Goal: Transaction & Acquisition: Purchase product/service

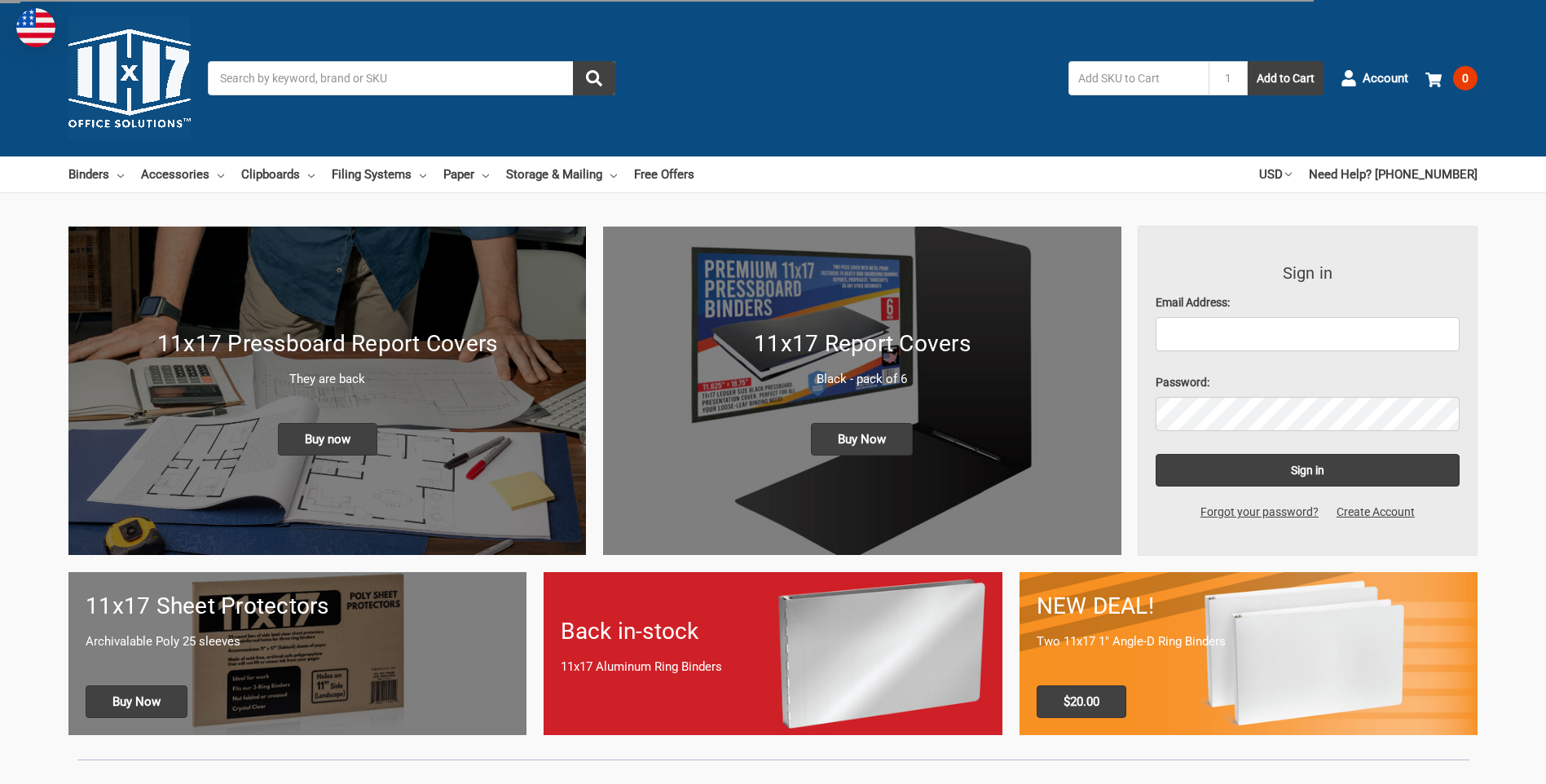
click at [353, 78] on input "Search" at bounding box center [411, 77] width 408 height 34
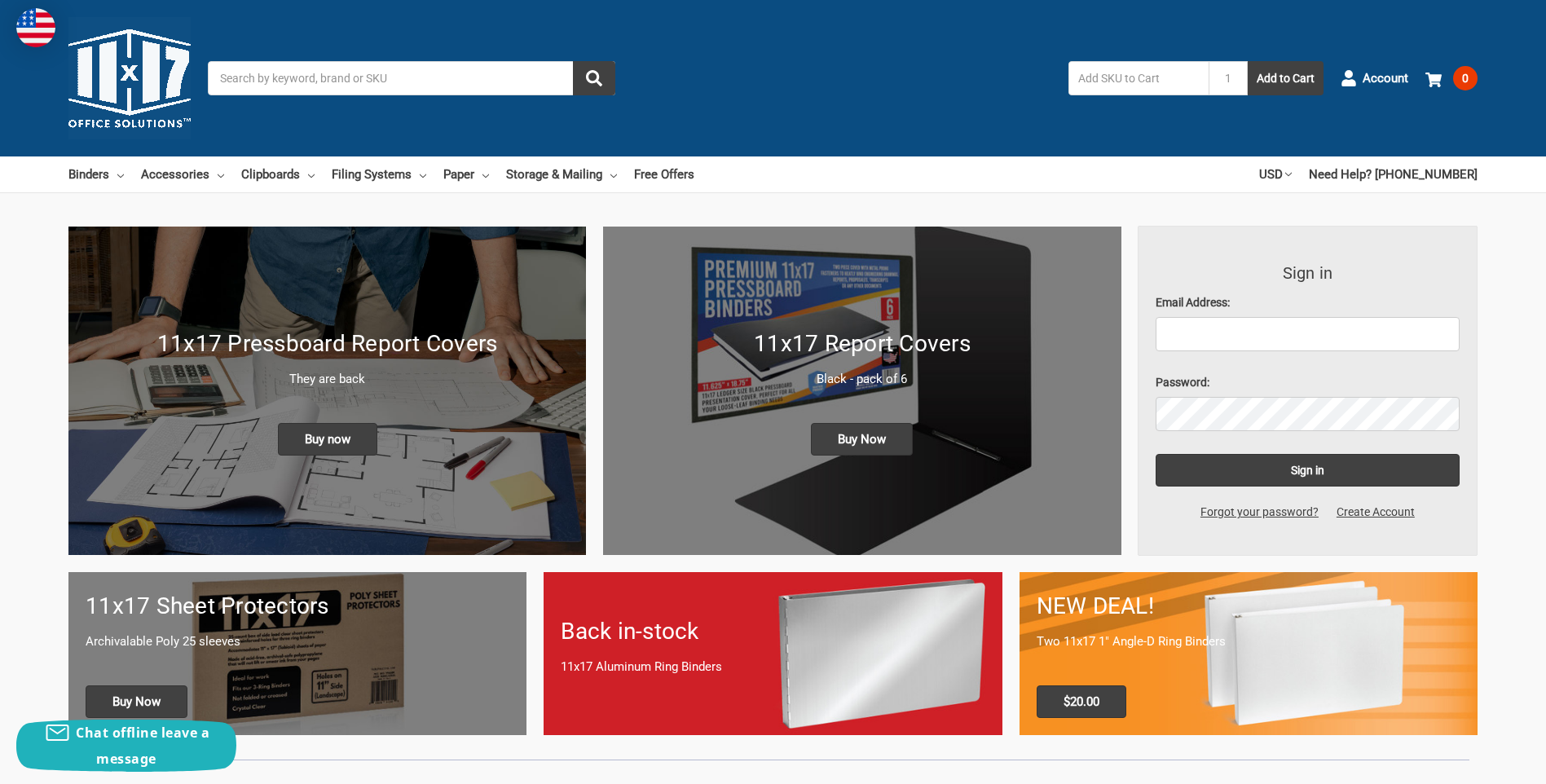
click at [371, 75] on input "Search" at bounding box center [411, 77] width 408 height 34
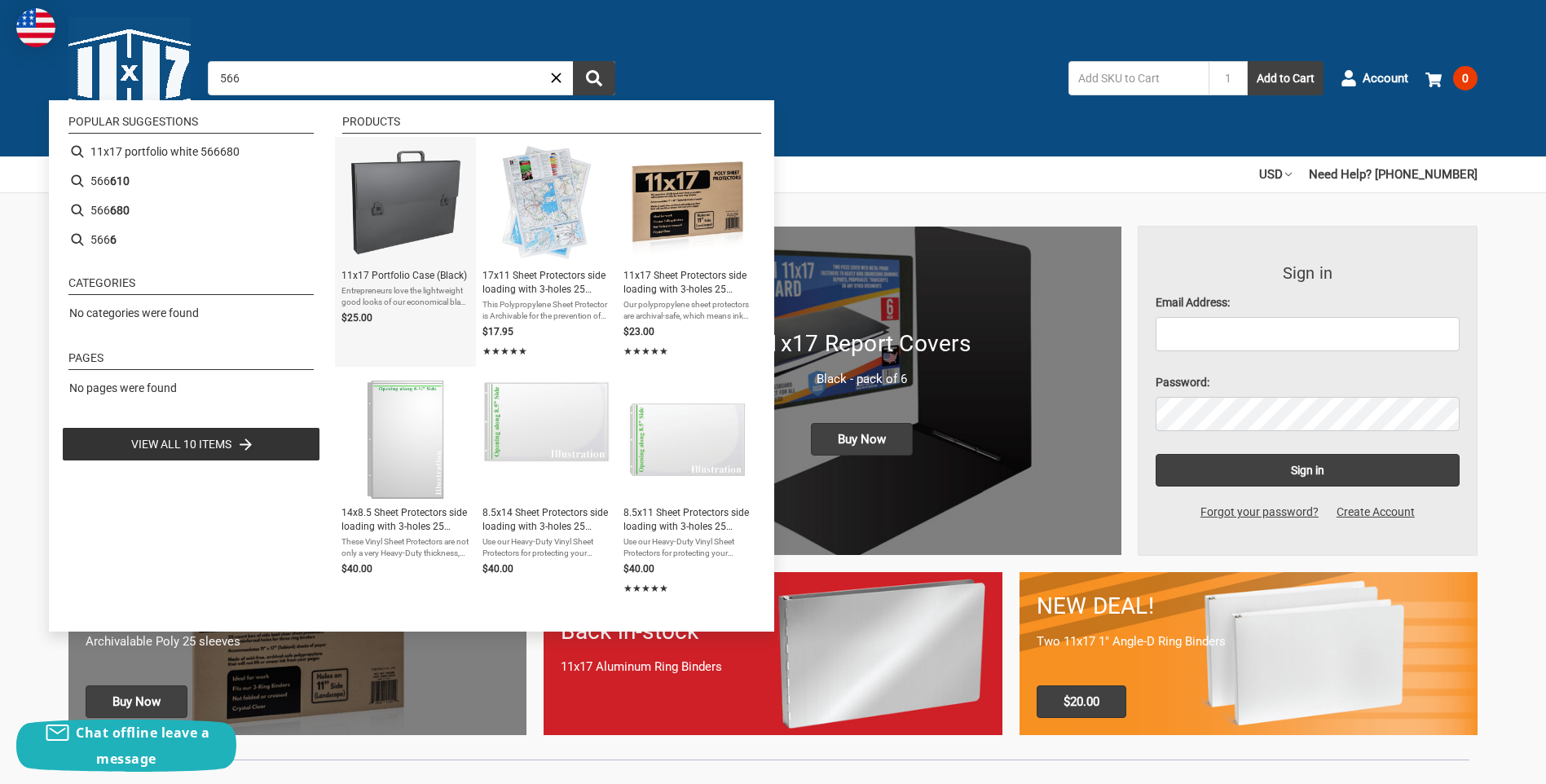
type input "566"
click at [384, 201] on img "11x17 Portfolio Case (Black)" at bounding box center [406, 202] width 118 height 118
